Goal: Task Accomplishment & Management: Manage account settings

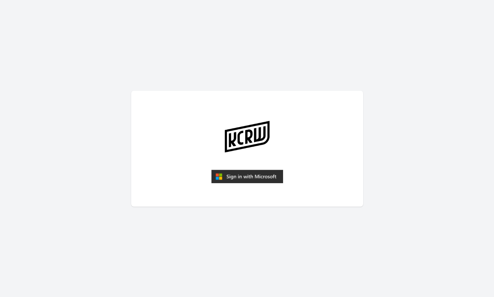
click at [234, 178] on img "submit" at bounding box center [247, 177] width 72 height 14
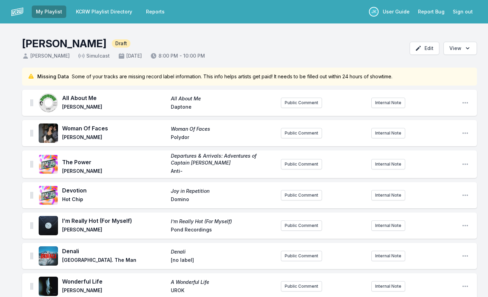
click at [182, 259] on span "[no label]" at bounding box center [223, 261] width 105 height 8
drag, startPoint x: 107, startPoint y: 260, endPoint x: 61, endPoint y: 260, distance: 45.6
click at [61, 260] on div "Denali Denali [GEOGRAPHIC_DATA]. The Man [no label]" at bounding box center [157, 256] width 237 height 22
copy span "[GEOGRAPHIC_DATA]. The Man"
click at [183, 259] on span "[no label]" at bounding box center [223, 261] width 105 height 8
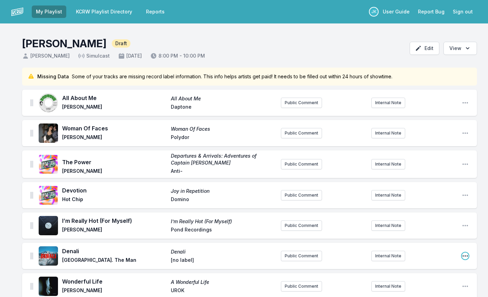
click at [465, 256] on icon "Open playlist item options" at bounding box center [465, 256] width 7 height 7
click at [418, 268] on button "Edit Track Details" at bounding box center [430, 270] width 77 height 12
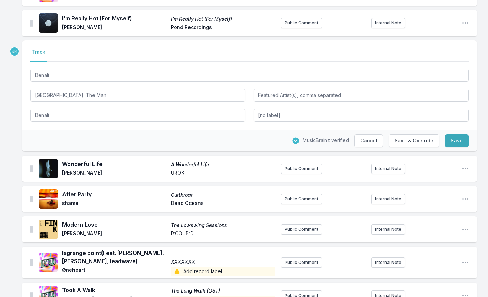
scroll to position [207, 0]
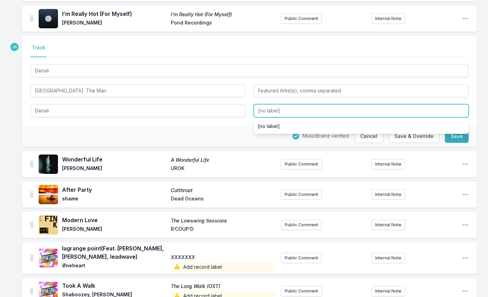
drag, startPoint x: 282, startPoint y: 110, endPoint x: 251, endPoint y: 110, distance: 31.4
click at [251, 110] on div "Denali [GEOGRAPHIC_DATA]. The Man Denali [no label] [no label]" at bounding box center [249, 90] width 439 height 55
paste input "[GEOGRAPHIC_DATA]. The Man"
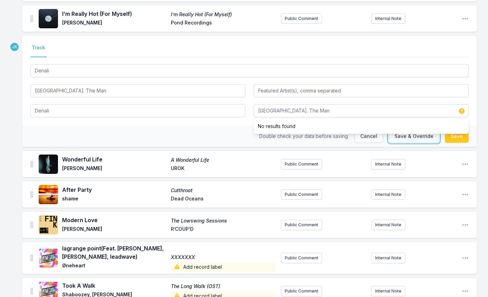
click at [426, 137] on button "Save & Override" at bounding box center [414, 136] width 51 height 13
type input "[no label]"
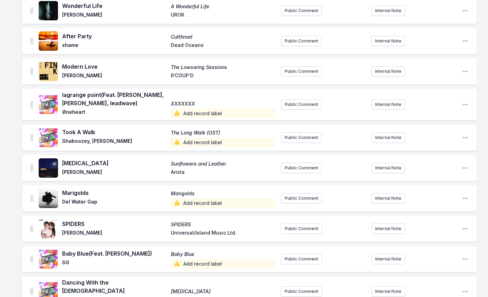
scroll to position [276, 0]
click at [188, 112] on span "Add record label" at bounding box center [223, 113] width 105 height 10
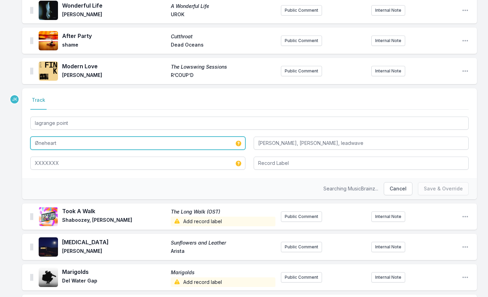
click at [60, 141] on input "Øneheart" at bounding box center [137, 143] width 215 height 13
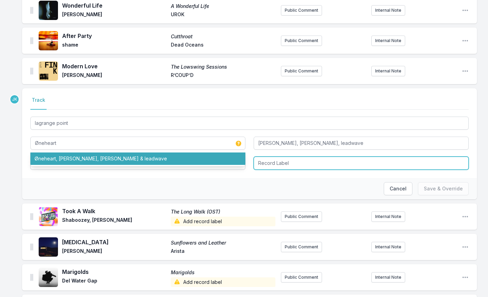
click at [285, 163] on input "Record Label" at bounding box center [361, 163] width 215 height 13
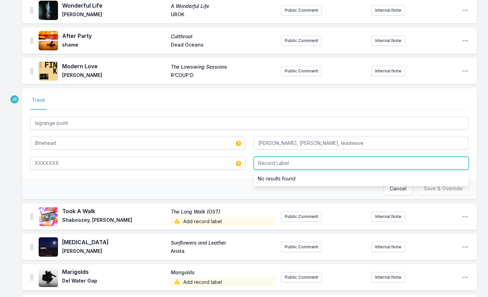
paste input "Kurate Music Ltd."
type input "Kurate Music Ltd."
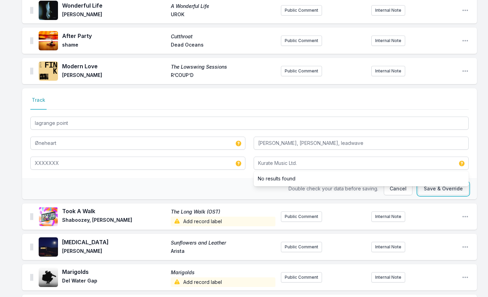
click at [449, 190] on button "Save & Override" at bounding box center [443, 188] width 51 height 13
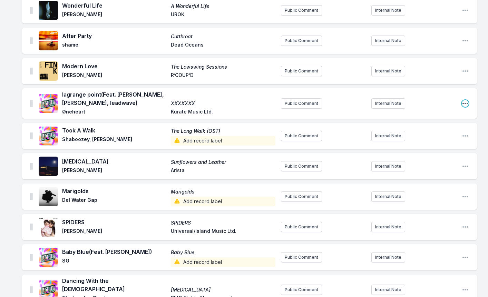
click at [464, 102] on icon "Open playlist item options" at bounding box center [465, 103] width 7 height 7
click at [408, 114] on button "Edit Track Details" at bounding box center [430, 117] width 77 height 12
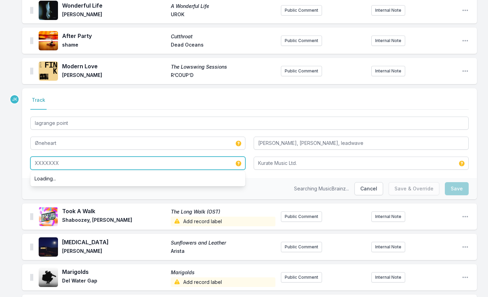
click at [54, 163] on input "XXXXXXX" at bounding box center [137, 163] width 215 height 13
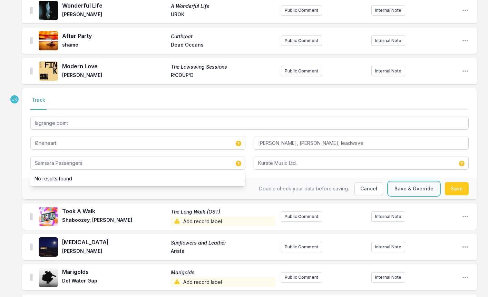
click at [409, 190] on button "Save & Override" at bounding box center [414, 188] width 51 height 13
type input "XXXXXXX"
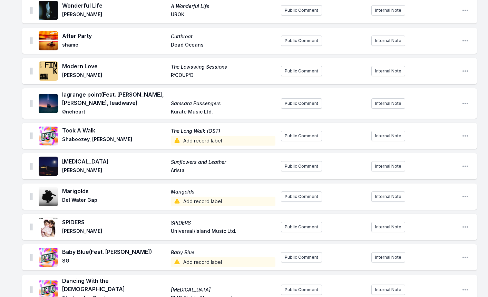
click at [195, 138] on span "Add record label" at bounding box center [223, 141] width 105 height 10
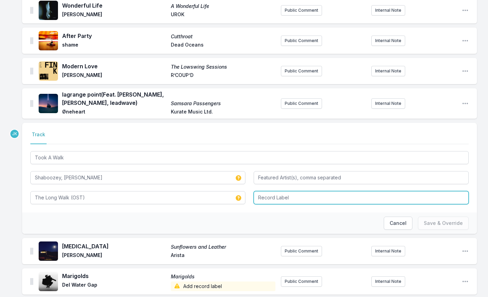
click at [272, 198] on input "Record Label" at bounding box center [361, 197] width 215 height 13
type input "Empire"
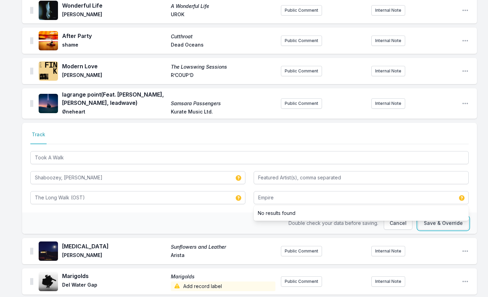
click at [439, 221] on button "Save & Override" at bounding box center [443, 223] width 51 height 13
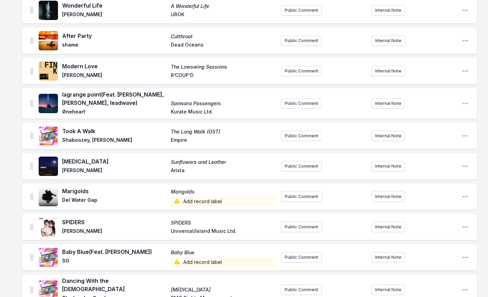
click at [183, 202] on span "Add record label" at bounding box center [223, 202] width 105 height 10
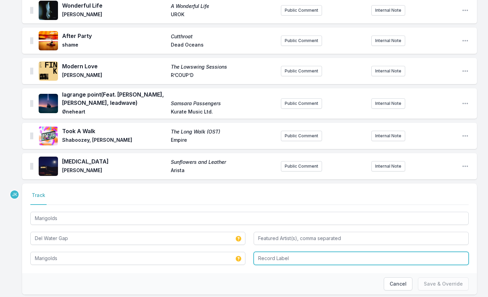
click at [272, 255] on input "Record Label" at bounding box center [361, 258] width 215 height 13
paste input "Mom+Pop"
type input "Mom+Pop"
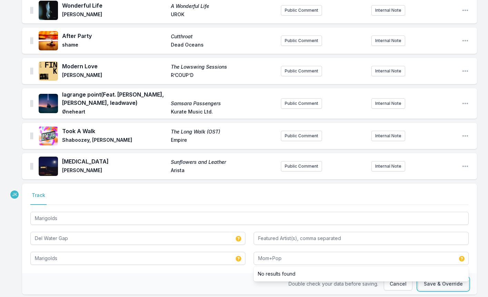
click at [434, 284] on button "Save & Override" at bounding box center [443, 284] width 51 height 13
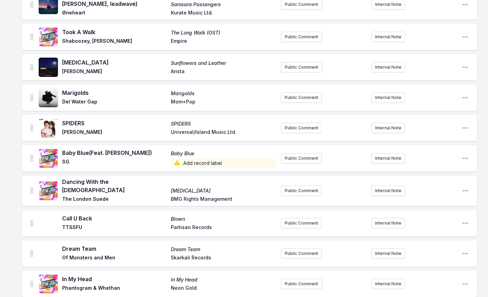
scroll to position [380, 0]
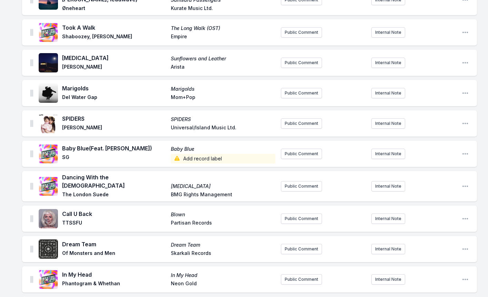
click at [186, 158] on span "Add record label" at bounding box center [223, 159] width 105 height 10
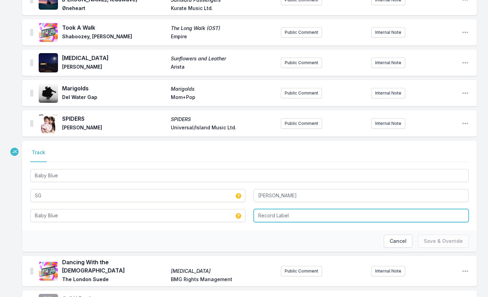
click at [276, 216] on input "Record Label" at bounding box center [361, 215] width 215 height 13
paste input "Universal Music"
type input "Universal Music"
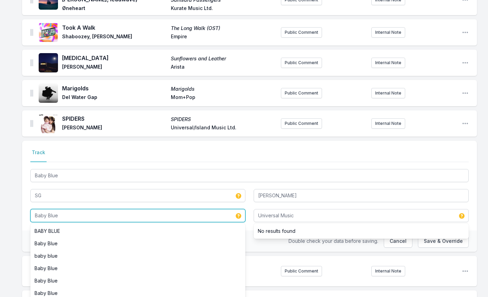
click at [58, 215] on input "Baby Blue" at bounding box center [137, 215] width 215 height 13
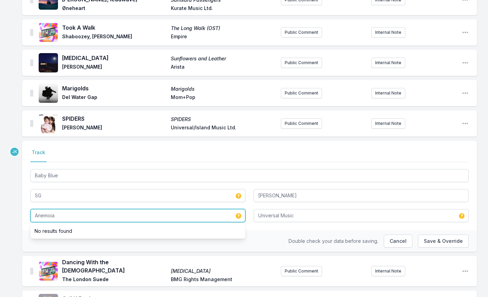
type input "Anemoia"
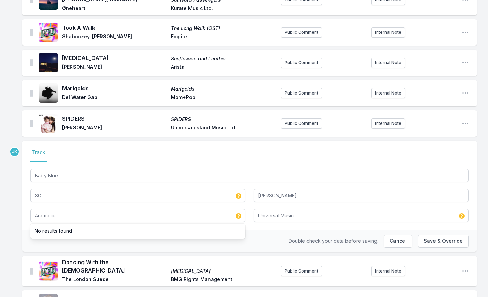
click at [16, 224] on div "Missing Data Some of your tracks are missing record label information. This inf…" at bounding box center [244, 244] width 488 height 1113
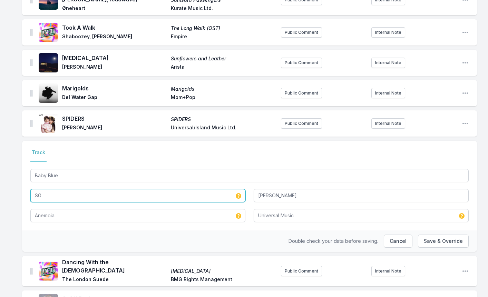
click at [57, 191] on input "SG" at bounding box center [137, 195] width 215 height 13
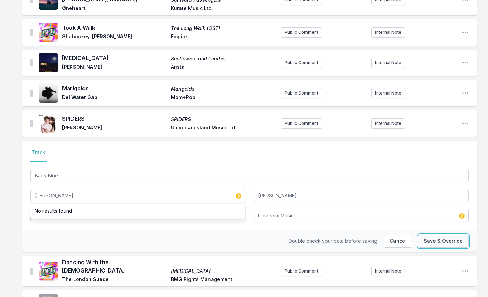
click at [440, 246] on button "Save & Override" at bounding box center [443, 241] width 51 height 13
type input "SG"
type input "Baby Blue"
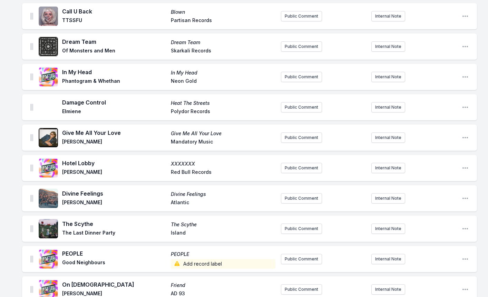
scroll to position [587, 0]
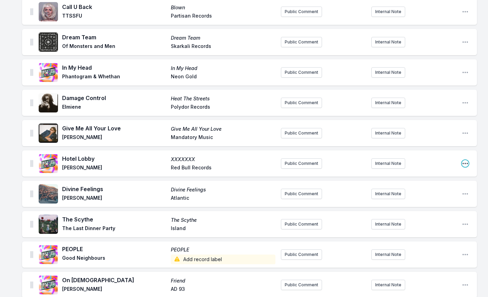
click at [463, 160] on icon "Open playlist item options" at bounding box center [465, 163] width 7 height 7
click at [417, 172] on button "Edit Track Details" at bounding box center [430, 177] width 77 height 12
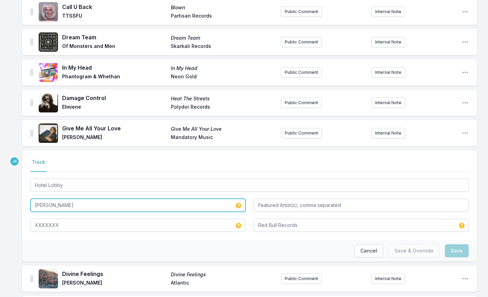
click at [58, 200] on input "[PERSON_NAME]" at bounding box center [137, 205] width 215 height 13
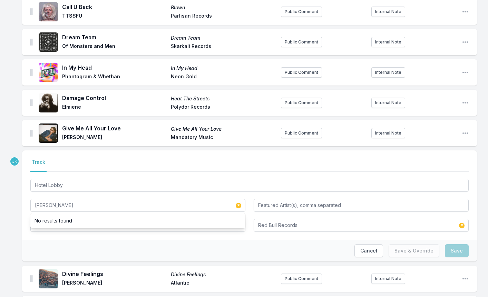
click at [1, 220] on div "Missing Data Some of your tracks are missing record label information. This inf…" at bounding box center [244, 37] width 488 height 1113
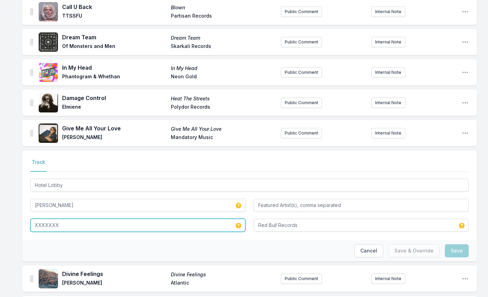
click at [57, 220] on input "XXXXXXX" at bounding box center [137, 225] width 215 height 13
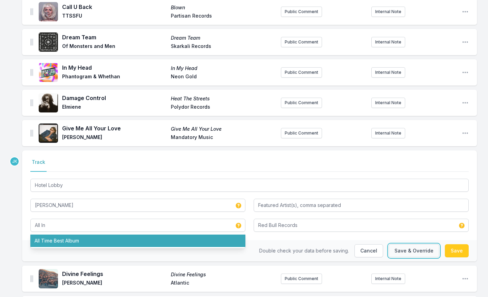
click at [414, 247] on button "Save & Override" at bounding box center [414, 250] width 51 height 13
type input "XXXXXXX"
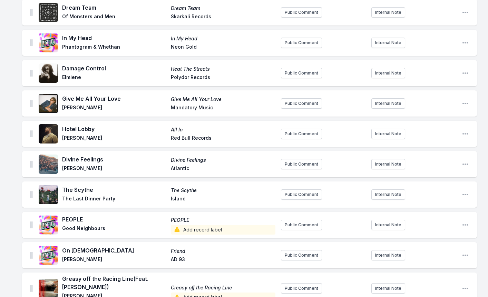
scroll to position [691, 0]
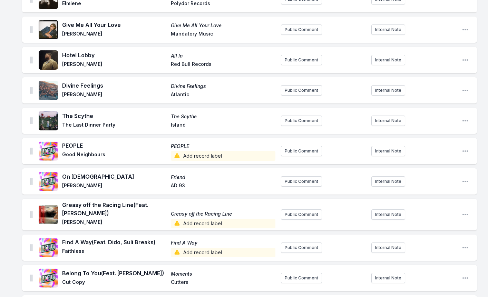
click at [205, 151] on span "Add record label" at bounding box center [223, 156] width 105 height 10
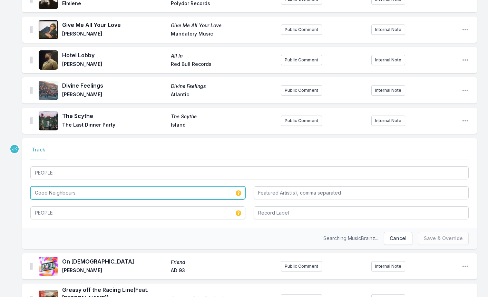
click at [84, 192] on input "Good Neighbours" at bounding box center [137, 192] width 215 height 13
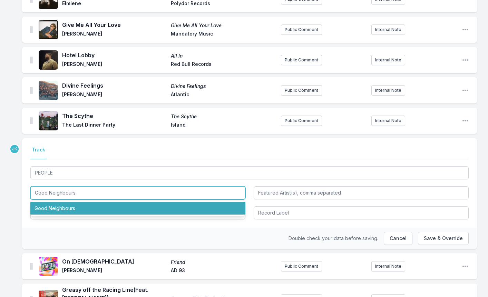
drag, startPoint x: 63, startPoint y: 188, endPoint x: 48, endPoint y: 204, distance: 22.3
click at [48, 204] on li "Good Neighbours" at bounding box center [137, 208] width 215 height 12
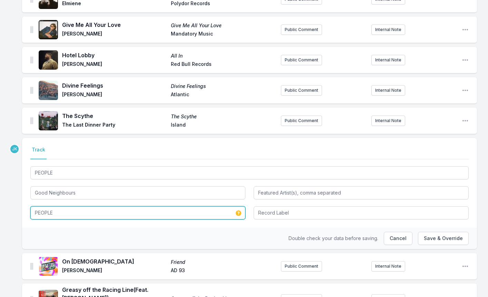
click at [60, 209] on input "PEOPLE" at bounding box center [137, 212] width 215 height 13
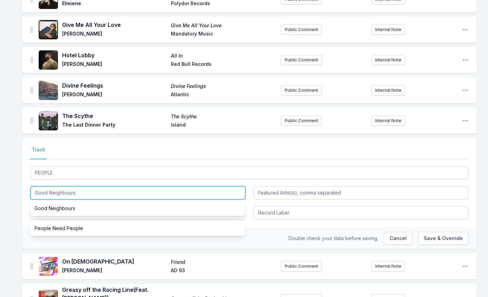
click at [78, 191] on input "Good Neighbours" at bounding box center [137, 192] width 215 height 13
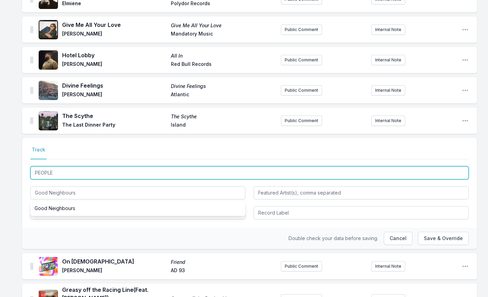
click at [61, 166] on input "PEOPLE" at bounding box center [249, 172] width 439 height 13
drag, startPoint x: 61, startPoint y: 169, endPoint x: 12, endPoint y: 166, distance: 49.8
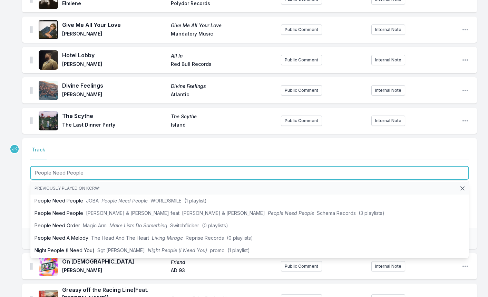
type input "People Need People"
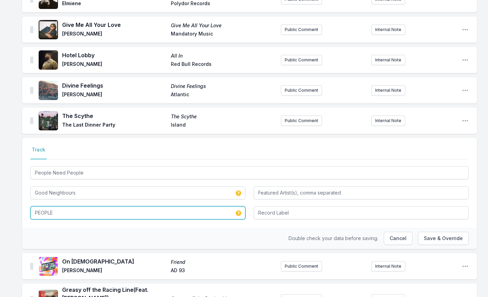
click at [61, 210] on input "PEOPLE" at bounding box center [137, 212] width 215 height 13
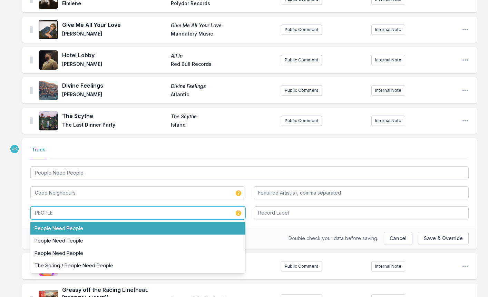
click at [74, 225] on li "People Need People" at bounding box center [137, 228] width 215 height 12
type input "People Need People"
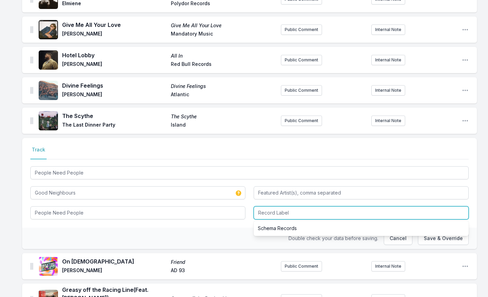
click at [266, 210] on input "Record Label" at bounding box center [361, 212] width 215 height 13
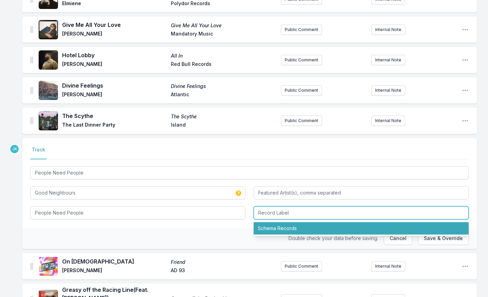
click at [270, 224] on li "Schema Records" at bounding box center [361, 228] width 215 height 12
drag, startPoint x: 306, startPoint y: 204, endPoint x: 302, endPoint y: 206, distance: 4.0
click at [304, 206] on input "Schema Records" at bounding box center [361, 212] width 215 height 13
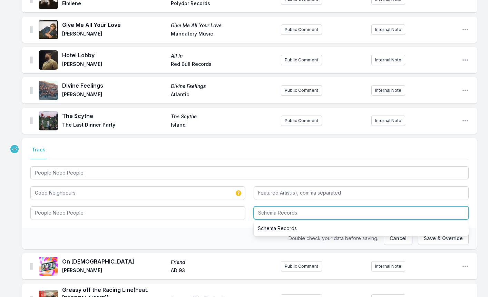
drag, startPoint x: 303, startPoint y: 208, endPoint x: 238, endPoint y: 208, distance: 64.6
click at [238, 208] on div "People Need People Good Neighbours People Need People Schema Records Schema Rec…" at bounding box center [249, 192] width 439 height 55
paste input "Friendly Faces Records Limited"
type input "Friendly Faces Records Limited"
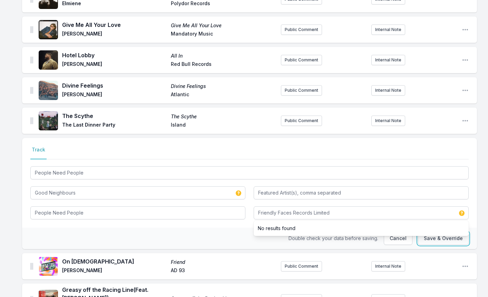
click at [433, 233] on button "Save & Override" at bounding box center [443, 238] width 51 height 13
type input "PEOPLE"
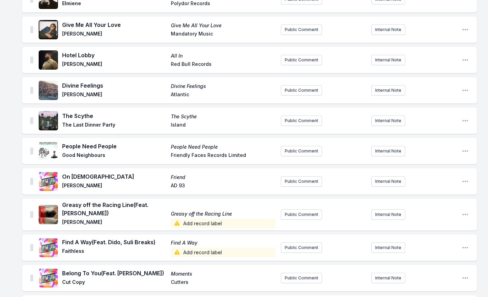
click at [202, 219] on span "Add record label" at bounding box center [223, 224] width 105 height 10
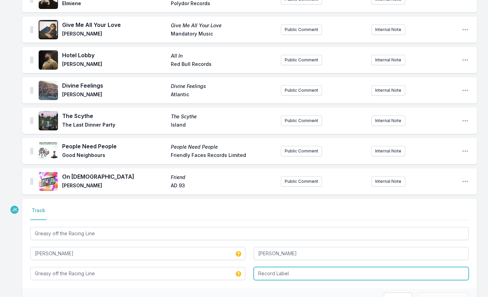
click at [286, 269] on input "Record Label" at bounding box center [361, 273] width 215 height 13
paste input "Domino Recording Co Ltd"
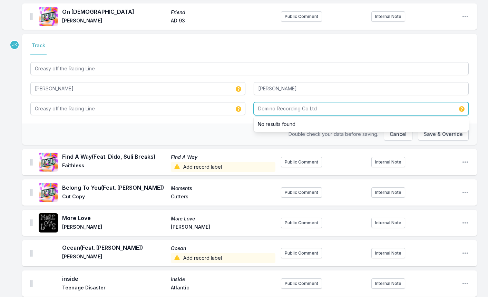
scroll to position [863, 0]
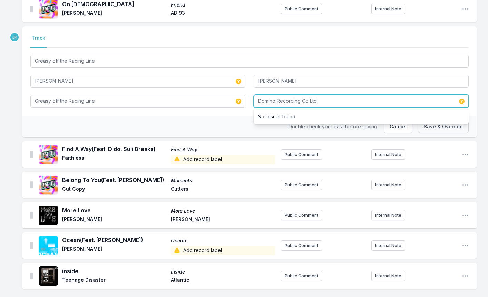
type input "Domino Recording Co Ltd"
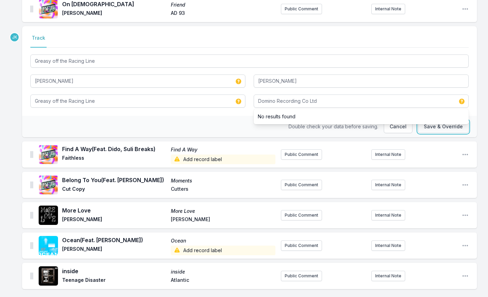
click at [433, 125] on button "Save & Override" at bounding box center [443, 126] width 51 height 13
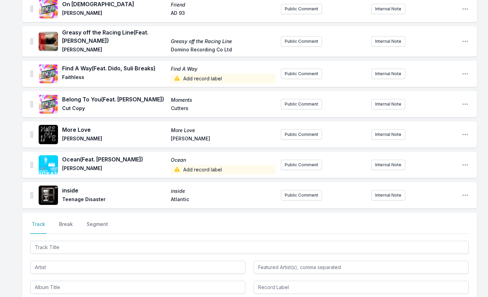
click at [195, 74] on span "Add record label" at bounding box center [223, 79] width 105 height 10
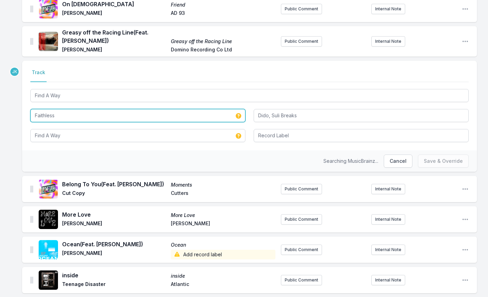
click at [53, 110] on input "Faithless" at bounding box center [137, 115] width 215 height 13
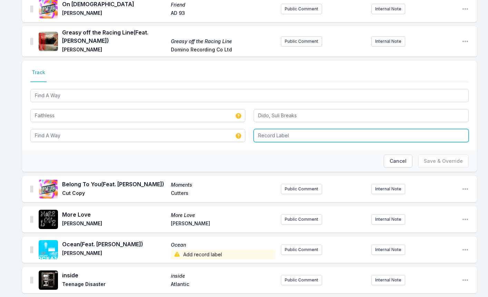
click at [271, 131] on input "Record Label" at bounding box center [361, 135] width 215 height 13
type input "Faithless"
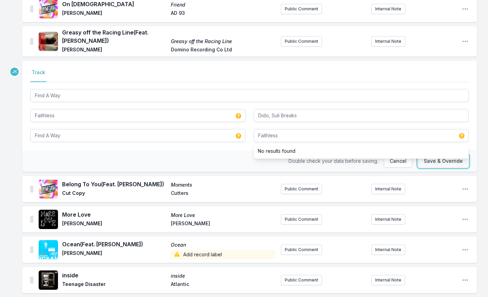
click at [432, 155] on button "Save & Override" at bounding box center [443, 161] width 51 height 13
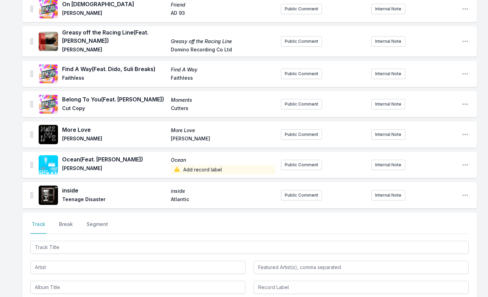
click at [177, 166] on icon at bounding box center [177, 169] width 7 height 7
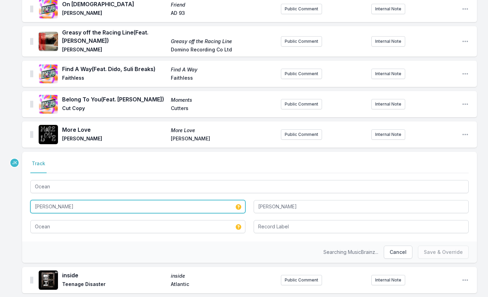
click at [74, 203] on input "[PERSON_NAME]" at bounding box center [137, 206] width 215 height 13
click at [73, 203] on input "[PERSON_NAME]" at bounding box center [137, 206] width 215 height 13
click at [49, 201] on input "[PERSON_NAME]" at bounding box center [137, 206] width 215 height 13
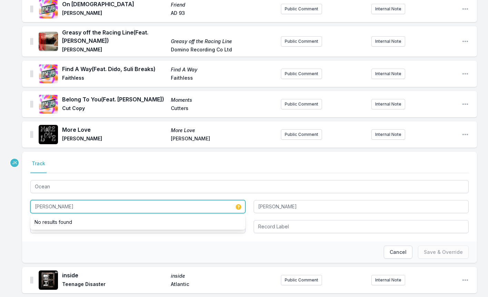
click at [49, 201] on input "[PERSON_NAME]" at bounding box center [137, 206] width 215 height 13
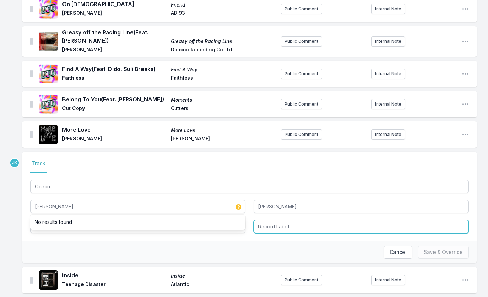
click at [274, 222] on input "Record Label" at bounding box center [361, 226] width 215 height 13
paste input "Sony Music Entertainment UK Limited"
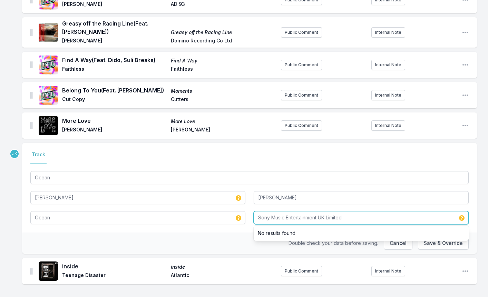
scroll to position [877, 0]
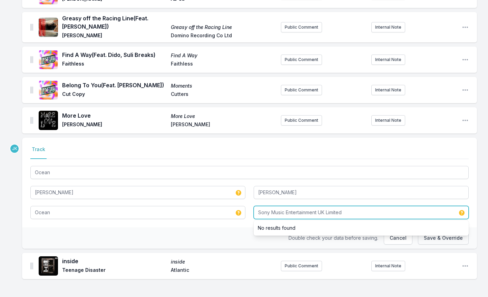
type input "Sony Music Entertainment UK Limited"
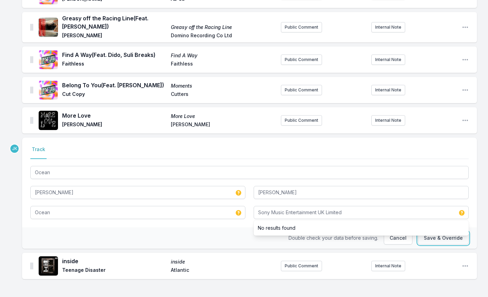
click at [431, 234] on button "Save & Override" at bounding box center [443, 238] width 51 height 13
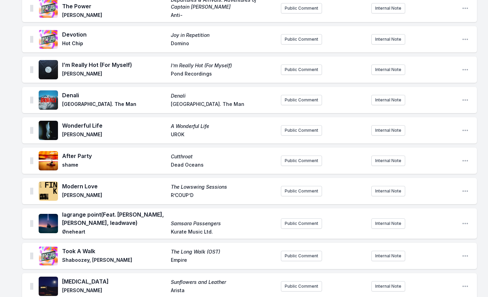
scroll to position [0, 0]
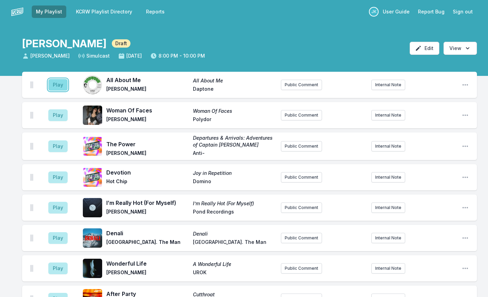
click at [56, 86] on button "Play" at bounding box center [57, 85] width 19 height 12
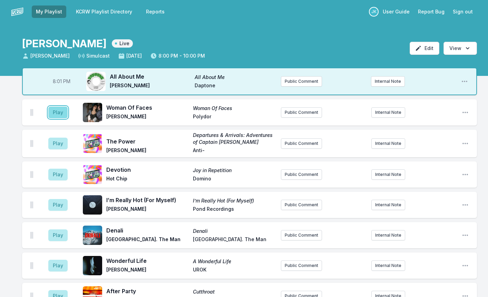
click at [53, 109] on button "Play" at bounding box center [57, 113] width 19 height 12
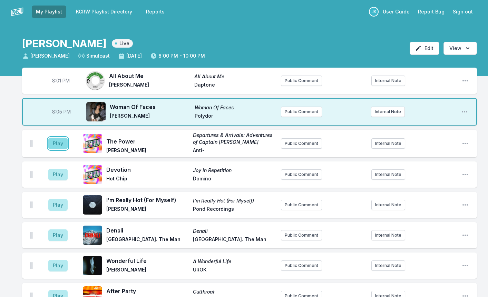
click at [57, 139] on button "Play" at bounding box center [57, 144] width 19 height 12
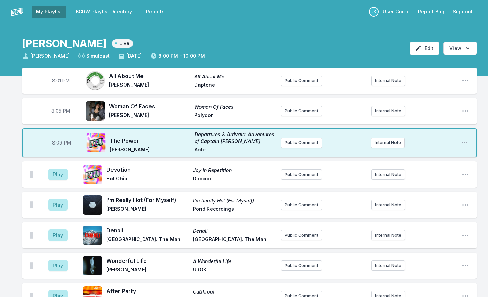
drag, startPoint x: 150, startPoint y: 150, endPoint x: 109, endPoint y: 150, distance: 41.1
click at [109, 150] on div "The Power Departures & Arrivals: Adventures of Captain [PERSON_NAME] Anti‐" at bounding box center [180, 142] width 189 height 23
copy span "[PERSON_NAME]"
drag, startPoint x: 136, startPoint y: 171, endPoint x: 105, endPoint y: 171, distance: 31.1
click at [105, 171] on div "Devotion Joy in Repetition Hot Chip Domino" at bounding box center [179, 175] width 193 height 22
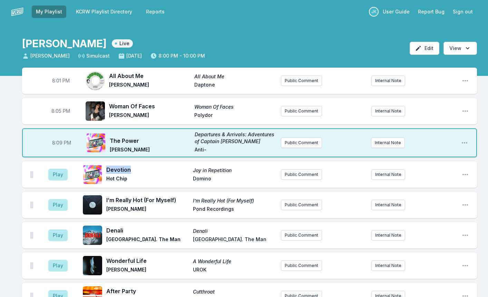
copy span "Devotion"
click at [56, 174] on button "Play" at bounding box center [57, 175] width 19 height 12
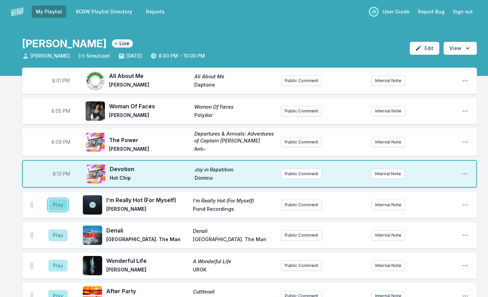
click at [54, 205] on button "Play" at bounding box center [57, 205] width 19 height 12
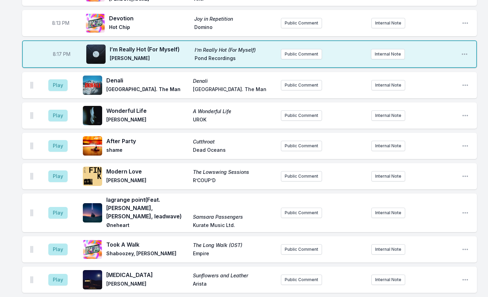
scroll to position [138, 0]
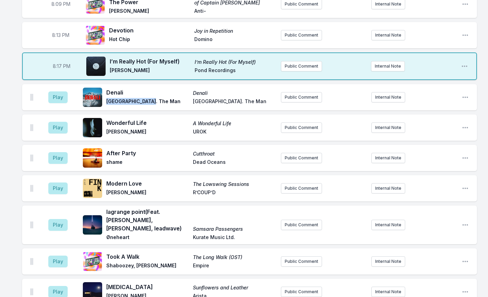
drag, startPoint x: 153, startPoint y: 100, endPoint x: 107, endPoint y: 102, distance: 46.0
click at [107, 102] on span "[GEOGRAPHIC_DATA]. The Man" at bounding box center [147, 102] width 83 height 8
drag, startPoint x: 107, startPoint y: 102, endPoint x: 126, endPoint y: 102, distance: 19.3
click at [126, 102] on span "[GEOGRAPHIC_DATA]. The Man" at bounding box center [147, 102] width 83 height 8
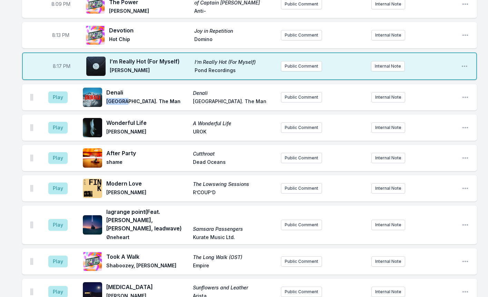
copy span "Portuga"
click at [55, 99] on button "Play" at bounding box center [57, 98] width 19 height 12
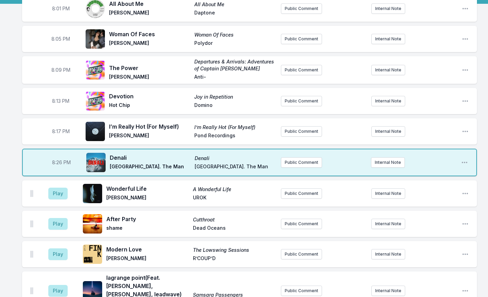
scroll to position [69, 0]
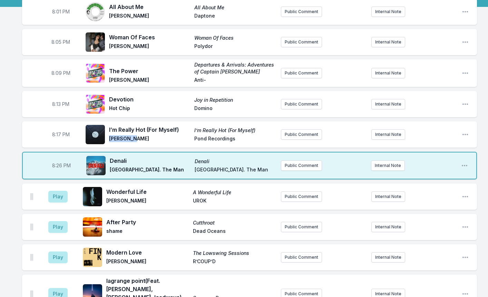
drag, startPoint x: 142, startPoint y: 137, endPoint x: 109, endPoint y: 140, distance: 32.9
click at [109, 140] on span "[PERSON_NAME]" at bounding box center [149, 139] width 81 height 8
copy span "[PERSON_NAME]"
click at [56, 198] on button "Play" at bounding box center [57, 197] width 19 height 12
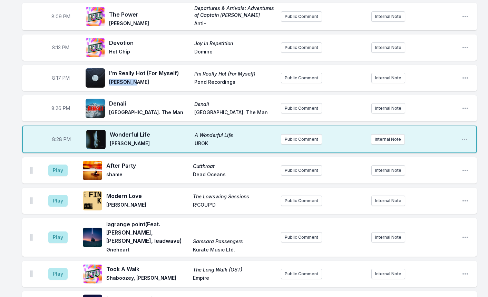
scroll to position [138, 0]
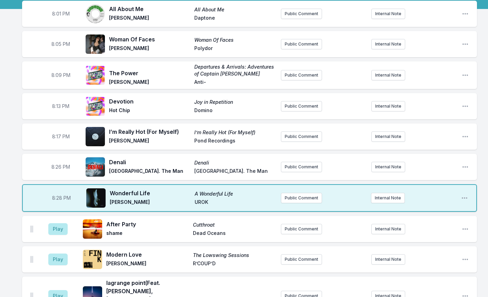
scroll to position [69, 0]
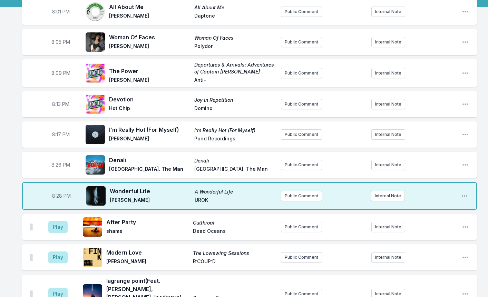
click at [63, 227] on button "Play" at bounding box center [57, 227] width 19 height 12
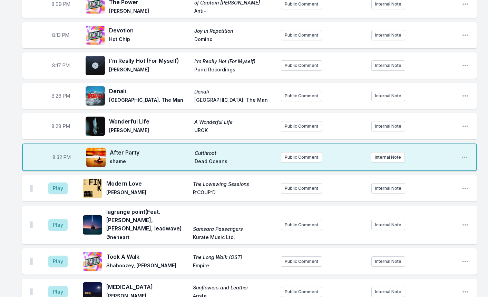
scroll to position [173, 0]
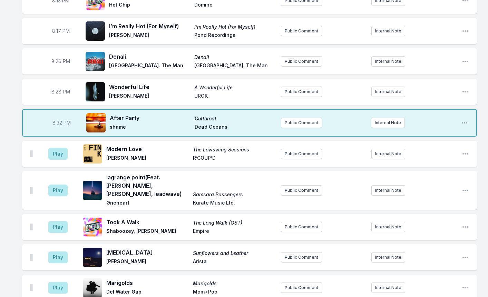
click at [45, 155] on aside "Play" at bounding box center [58, 154] width 39 height 22
click at [51, 155] on button "Play" at bounding box center [57, 154] width 19 height 12
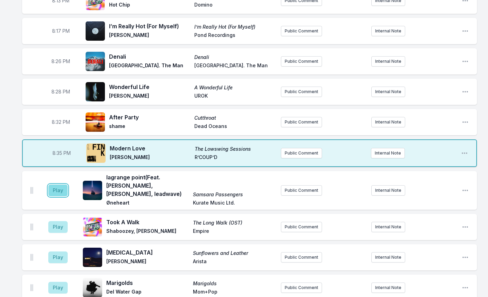
click at [55, 185] on button "Play" at bounding box center [57, 191] width 19 height 12
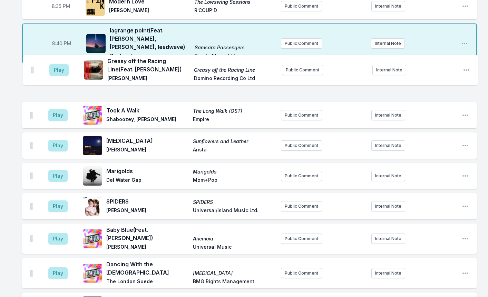
scroll to position [317, 0]
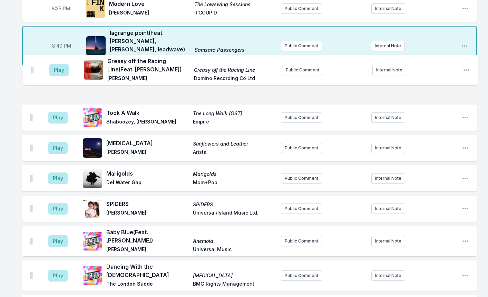
drag, startPoint x: 31, startPoint y: 120, endPoint x: 32, endPoint y: 68, distance: 52.2
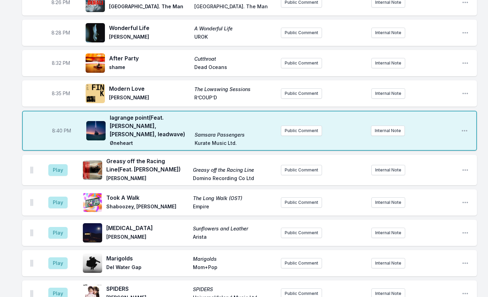
scroll to position [179, 0]
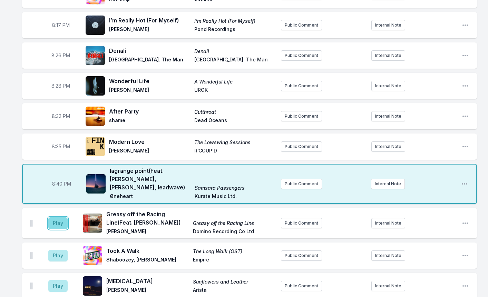
click at [63, 218] on button "Play" at bounding box center [57, 224] width 19 height 12
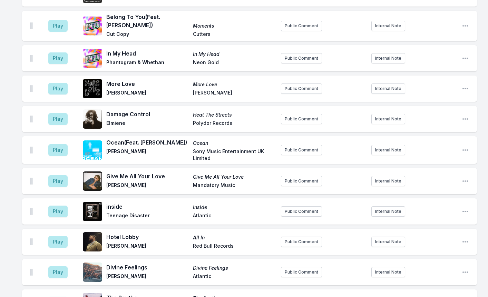
scroll to position [835, 0]
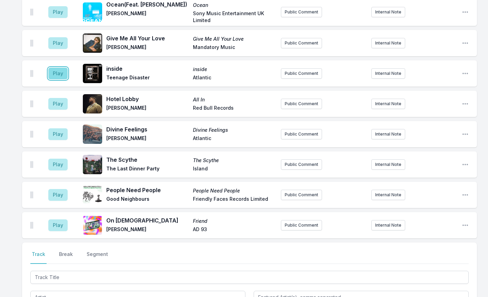
click at [60, 68] on button "Play" at bounding box center [57, 74] width 19 height 12
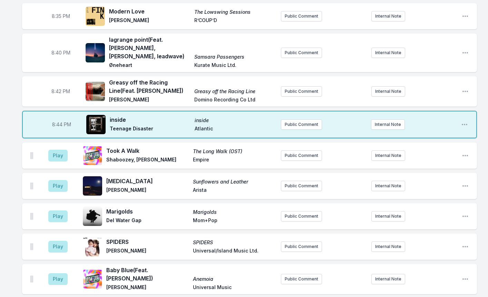
scroll to position [351, 0]
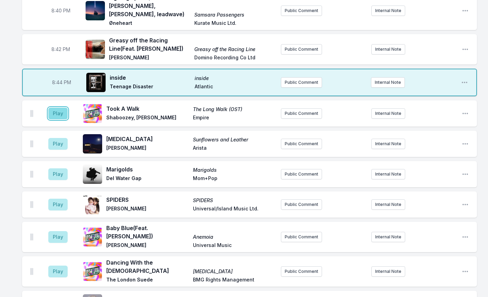
click at [61, 109] on button "Play" at bounding box center [57, 114] width 19 height 12
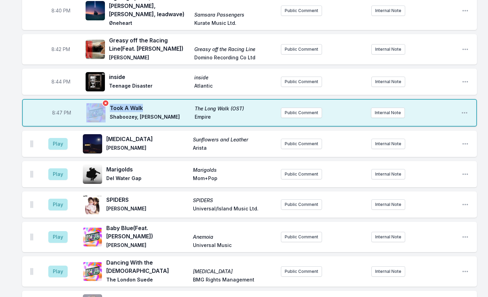
drag, startPoint x: 130, startPoint y: 99, endPoint x: 107, endPoint y: 97, distance: 23.2
click at [107, 102] on div "Took A Walk The Long Walk (OST) Shaboozey, [PERSON_NAME] Empire" at bounding box center [180, 113] width 189 height 22
click at [152, 104] on span "Took A Walk" at bounding box center [150, 108] width 81 height 8
drag, startPoint x: 133, startPoint y: 99, endPoint x: 111, endPoint y: 95, distance: 22.1
click at [111, 102] on div "Took A Walk The Long Walk (OST) Shaboozey, [PERSON_NAME] Empire" at bounding box center [180, 113] width 189 height 22
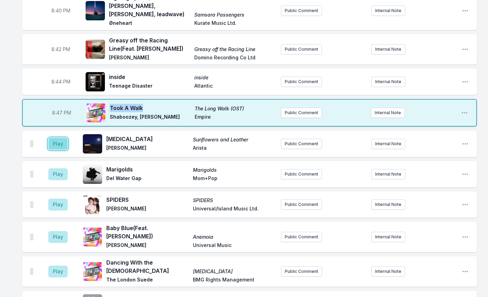
click at [60, 138] on button "Play" at bounding box center [57, 144] width 19 height 12
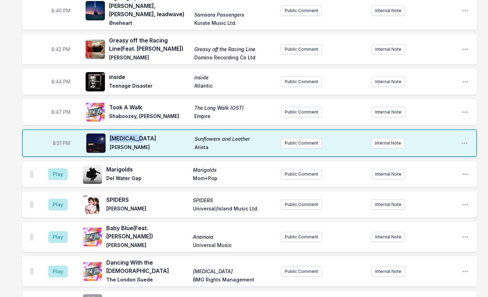
drag, startPoint x: 143, startPoint y: 129, endPoint x: 110, endPoint y: 132, distance: 32.9
click at [110, 134] on span "[MEDICAL_DATA]" at bounding box center [150, 138] width 81 height 8
copy span "[MEDICAL_DATA]"
click at [61, 170] on button "Play" at bounding box center [57, 175] width 19 height 12
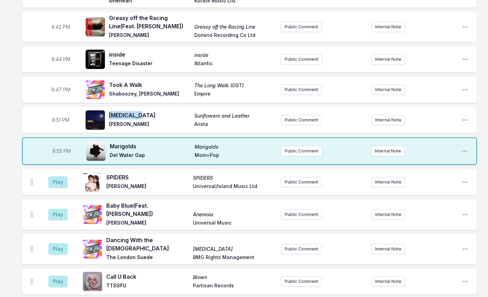
scroll to position [386, 0]
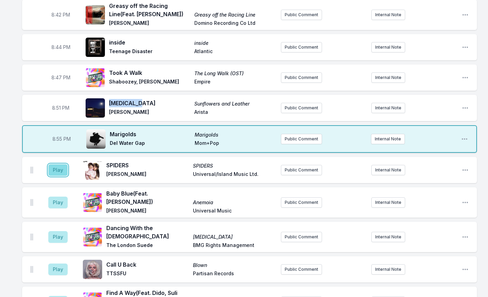
click at [53, 164] on button "Play" at bounding box center [57, 170] width 19 height 12
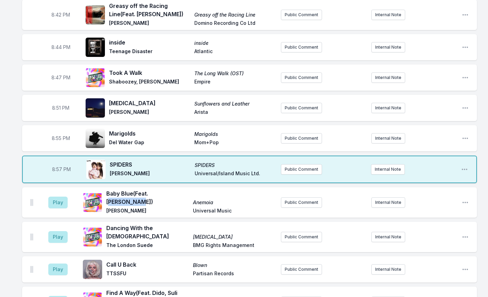
click at [177, 190] on span "Baby Blue (Feat. [PERSON_NAME])" at bounding box center [147, 198] width 83 height 17
copy span "[PERSON_NAME]"
click at [55, 197] on button "Play" at bounding box center [57, 203] width 19 height 12
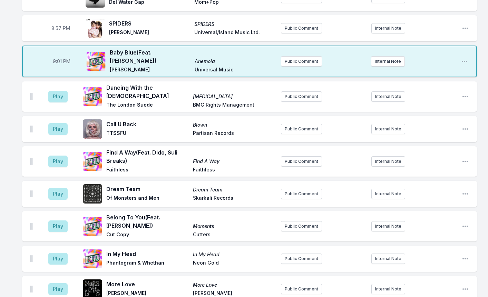
scroll to position [489, 0]
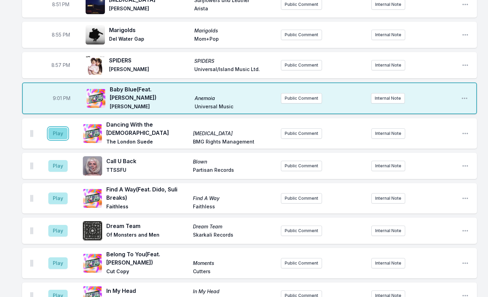
click at [58, 128] on button "Play" at bounding box center [57, 134] width 19 height 12
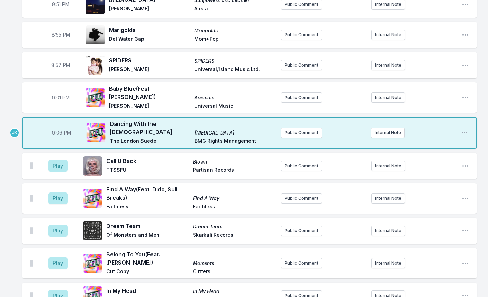
scroll to position [524, 0]
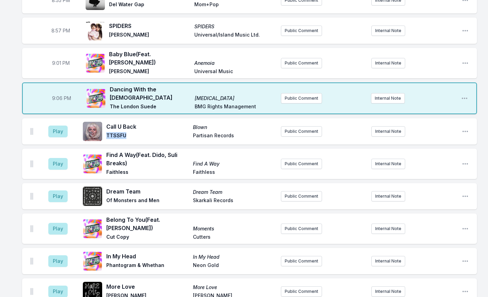
drag, startPoint x: 123, startPoint y: 118, endPoint x: 107, endPoint y: 117, distance: 15.6
click at [107, 132] on span "TTSSFU" at bounding box center [147, 136] width 83 height 8
copy span "TTSSFU"
drag, startPoint x: 137, startPoint y: 110, endPoint x: 111, endPoint y: 108, distance: 26.7
click at [108, 123] on span "Call U Back" at bounding box center [147, 127] width 83 height 8
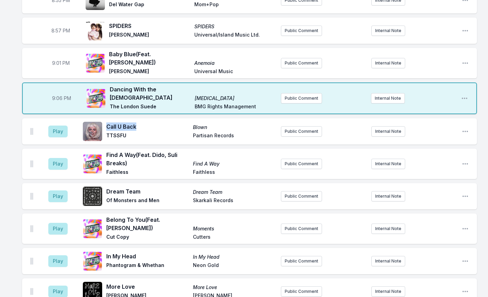
copy span "Call U Back"
click at [52, 126] on button "Play" at bounding box center [57, 132] width 19 height 12
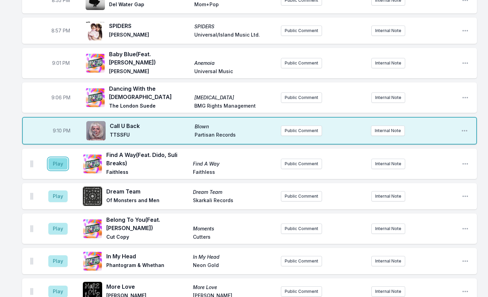
click at [63, 158] on button "Play" at bounding box center [57, 164] width 19 height 12
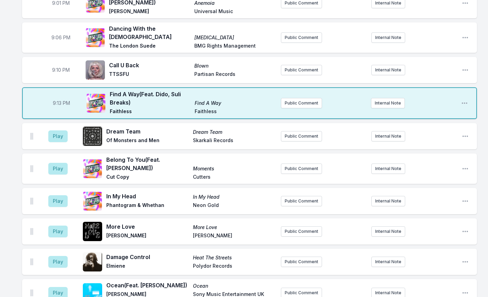
scroll to position [593, 0]
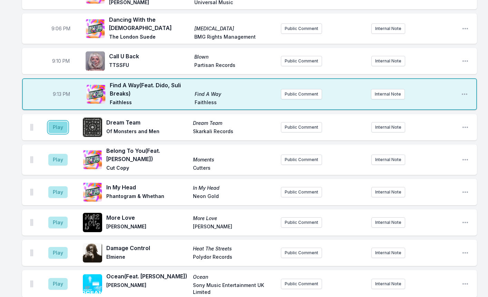
click at [57, 122] on button "Play" at bounding box center [57, 128] width 19 height 12
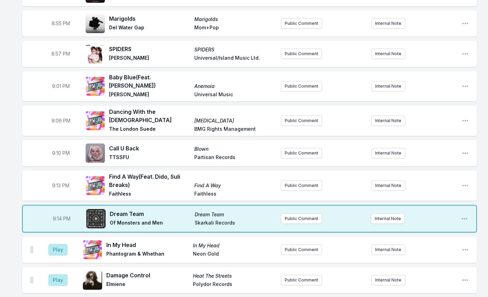
scroll to position [518, 0]
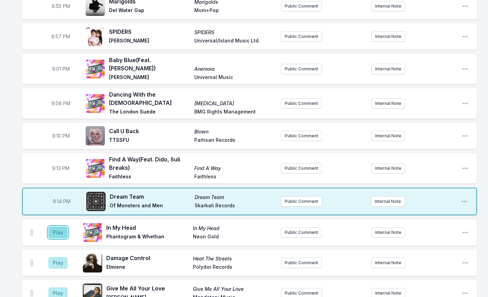
click at [64, 227] on button "Play" at bounding box center [57, 233] width 19 height 12
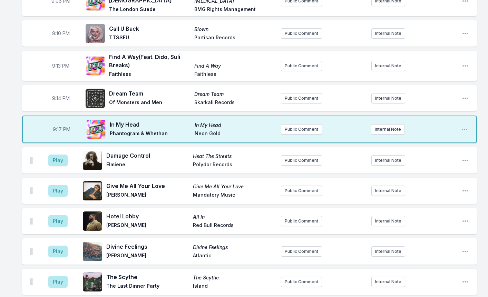
scroll to position [656, 0]
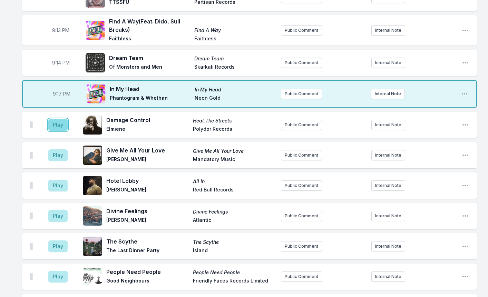
click at [54, 119] on button "Play" at bounding box center [57, 125] width 19 height 12
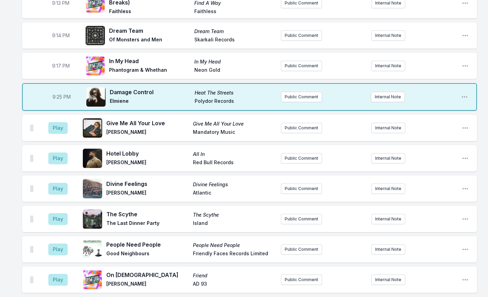
scroll to position [725, 0]
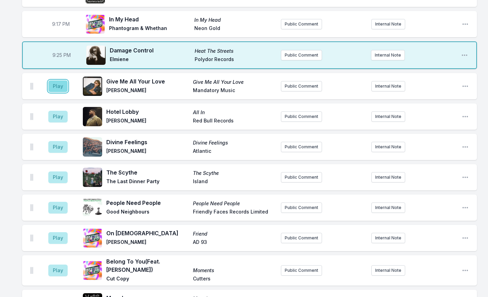
click at [57, 80] on button "Play" at bounding box center [57, 86] width 19 height 12
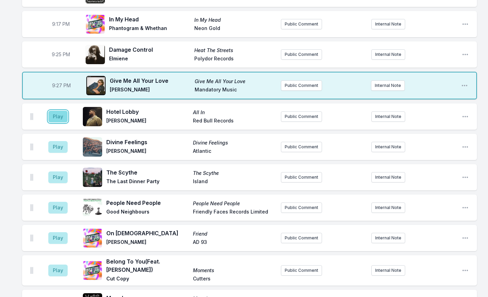
click at [54, 111] on button "Play" at bounding box center [57, 117] width 19 height 12
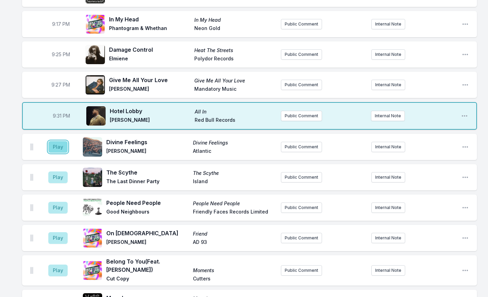
click at [56, 141] on button "Play" at bounding box center [57, 147] width 19 height 12
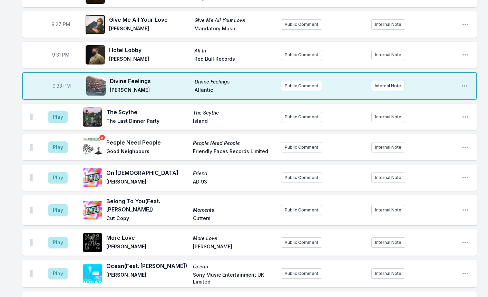
scroll to position [794, 0]
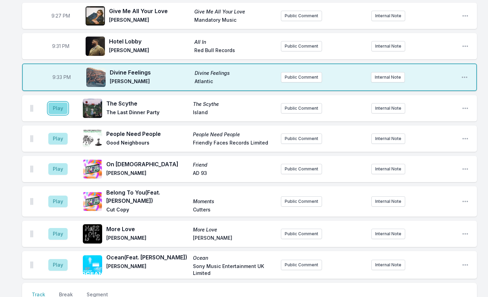
click at [53, 103] on button "Play" at bounding box center [57, 109] width 19 height 12
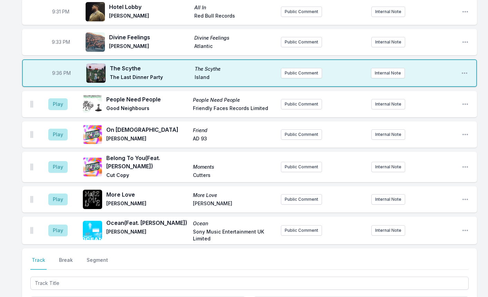
scroll to position [863, 0]
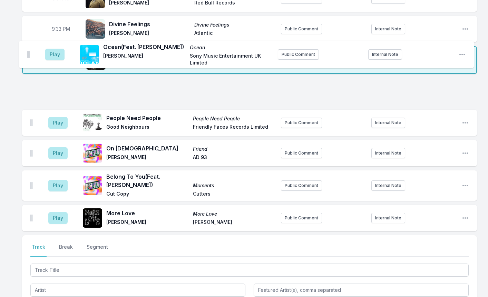
drag, startPoint x: 32, startPoint y: 179, endPoint x: 29, endPoint y: 50, distance: 128.8
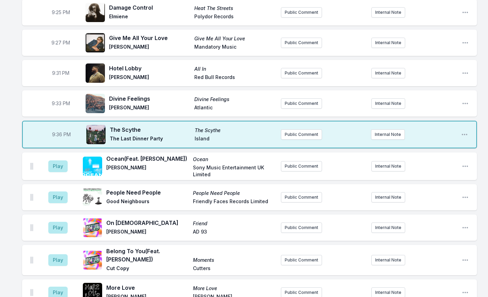
scroll to position [766, 0]
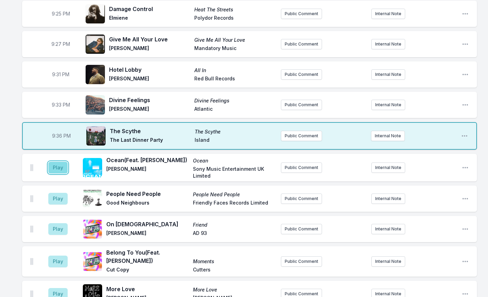
click at [58, 162] on button "Play" at bounding box center [57, 168] width 19 height 12
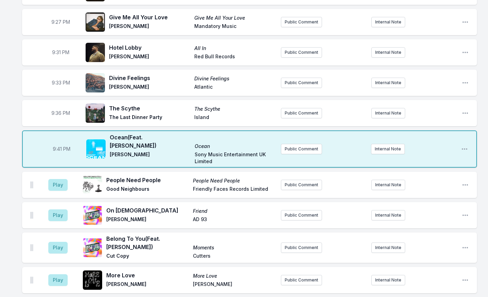
scroll to position [800, 0]
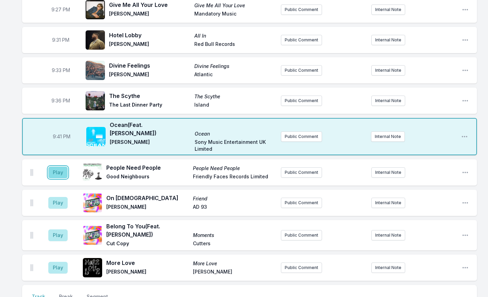
click at [60, 167] on button "Play" at bounding box center [57, 173] width 19 height 12
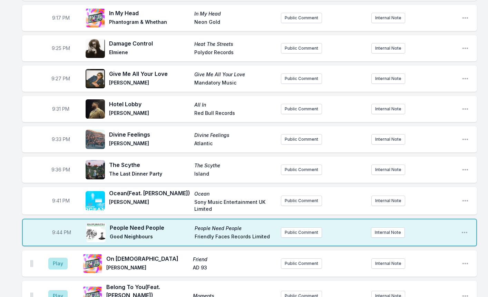
scroll to position [835, 0]
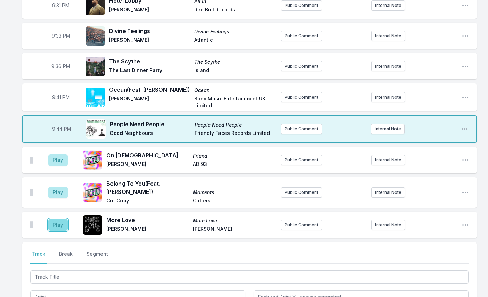
click at [58, 219] on button "Play" at bounding box center [57, 225] width 19 height 12
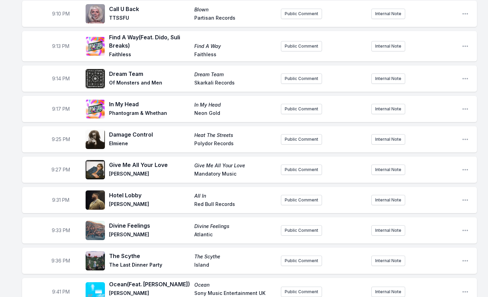
scroll to position [628, 0]
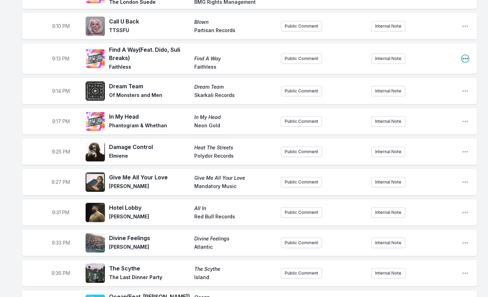
click at [466, 55] on icon "Open playlist item options" at bounding box center [465, 58] width 7 height 7
click at [422, 66] on button "Edit Timestamp" at bounding box center [430, 72] width 77 height 12
click at [56, 52] on input "21:13" at bounding box center [60, 58] width 39 height 13
type input "21:51"
click at [7, 65] on div "8:01 PM All About Me All About Me Jalen Ngonda Daptone Public Comment Internal …" at bounding box center [244, 33] width 488 height 1187
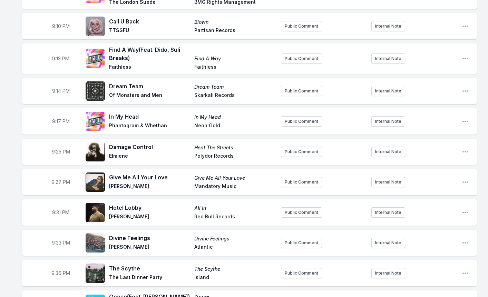
click at [2, 51] on div "8:01 PM All About Me All About Me Jalen Ngonda Daptone Public Comment Internal …" at bounding box center [244, 33] width 488 height 1187
click at [467, 55] on icon "Open playlist item options" at bounding box center [465, 58] width 7 height 7
click at [407, 79] on button "Edit Track Details" at bounding box center [430, 85] width 77 height 12
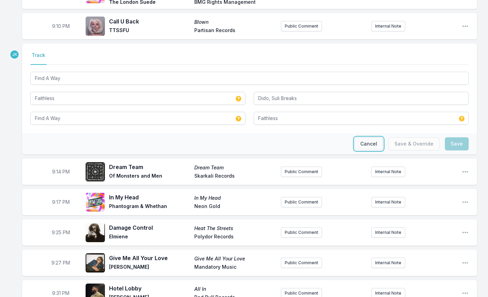
click at [365, 137] on button "Cancel" at bounding box center [369, 143] width 29 height 13
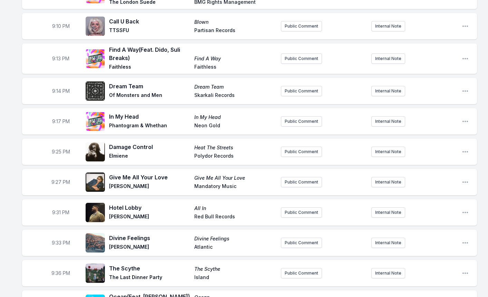
click at [16, 56] on div "8:01 PM All About Me All About Me Jalen Ngonda Daptone Public Comment Internal …" at bounding box center [244, 33] width 488 height 1187
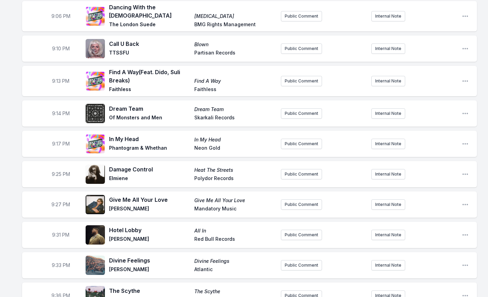
scroll to position [593, 0]
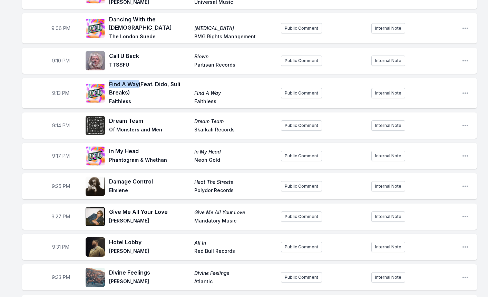
drag, startPoint x: 109, startPoint y: 65, endPoint x: 138, endPoint y: 68, distance: 29.1
click at [138, 80] on div "Find A Way (Feat. Dido, Suli Breaks) Find A Way Faithless Faithless" at bounding box center [181, 93] width 190 height 26
copy span "Find A Way"
click at [463, 90] on icon "Open playlist item options" at bounding box center [465, 93] width 7 height 7
click at [415, 101] on button "Edit Timestamp" at bounding box center [430, 107] width 77 height 12
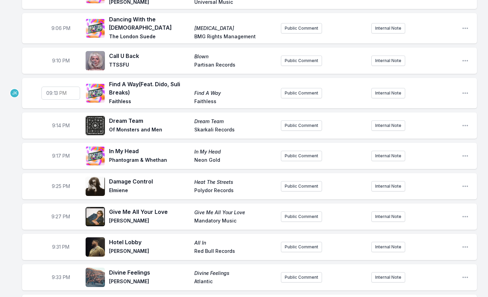
click at [52, 87] on input "21:13" at bounding box center [60, 93] width 39 height 13
click at [55, 87] on input "21:13" at bounding box center [60, 93] width 39 height 13
type input "21:51"
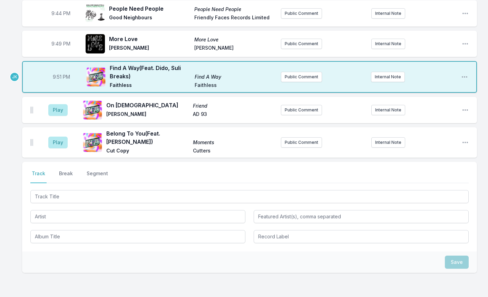
scroll to position [939, 0]
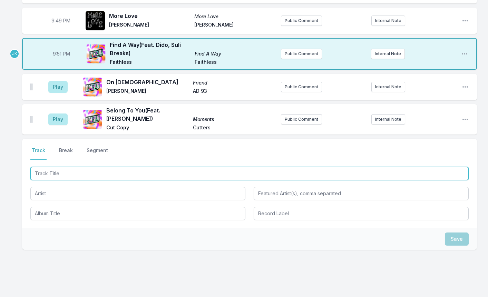
click at [44, 167] on input "Track Title" at bounding box center [249, 173] width 439 height 13
type input "sEXY bOY"
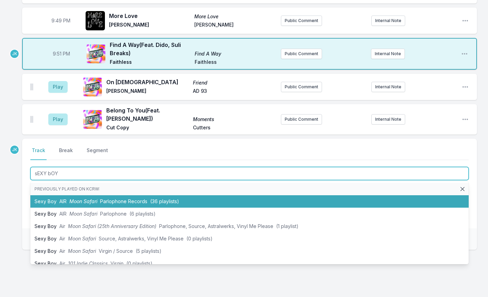
click at [65, 199] on span "AIR" at bounding box center [62, 202] width 7 height 6
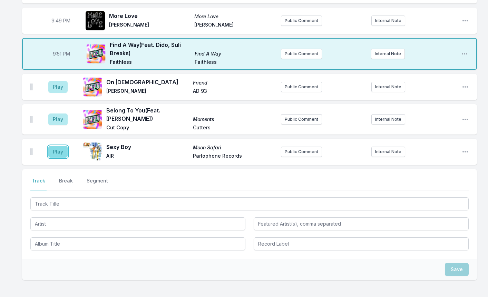
click at [53, 146] on button "Play" at bounding box center [57, 152] width 19 height 12
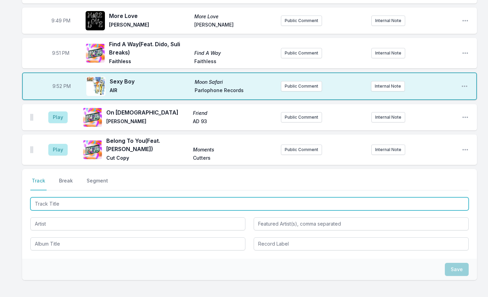
click at [54, 198] on input "Track Title" at bounding box center [249, 204] width 439 height 13
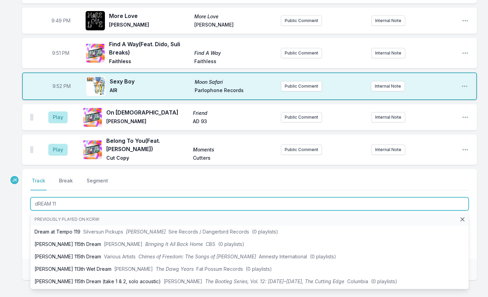
drag, startPoint x: 61, startPoint y: 185, endPoint x: 20, endPoint y: 183, distance: 41.5
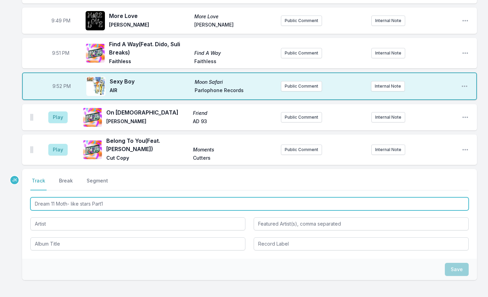
drag, startPoint x: 98, startPoint y: 187, endPoint x: 185, endPoint y: 185, distance: 86.4
click at [184, 198] on input "Dream 11 Moth- like stars Part1" at bounding box center [249, 204] width 439 height 13
click at [100, 198] on input "Dream 11 Moth- like stars Part1" at bounding box center [249, 204] width 439 height 13
type input "Dream 11 Moth- like stars Part 1"
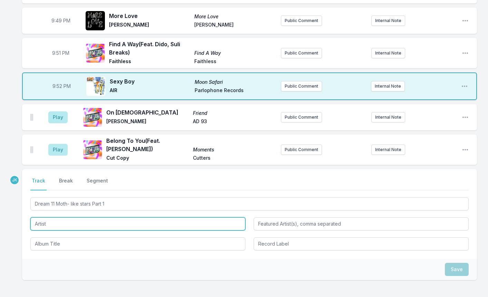
click at [40, 218] on input "Artist" at bounding box center [137, 224] width 215 height 13
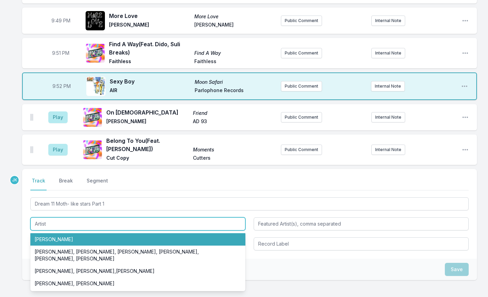
click at [56, 233] on li "Max Richter" at bounding box center [137, 239] width 215 height 12
type input "Max Richter"
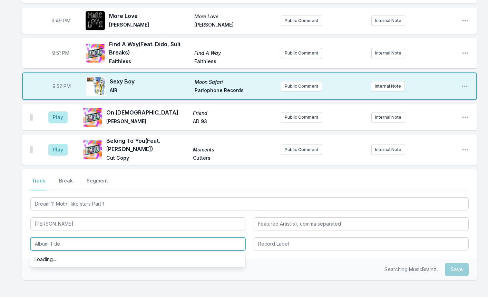
click at [51, 238] on input "Album Title" at bounding box center [137, 244] width 215 height 13
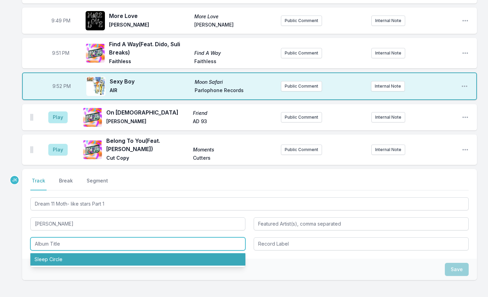
click at [50, 253] on li "Sleep Circle" at bounding box center [137, 259] width 215 height 12
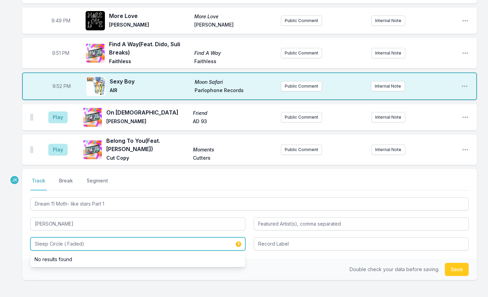
type input "Sleep Circle ( Faded)"
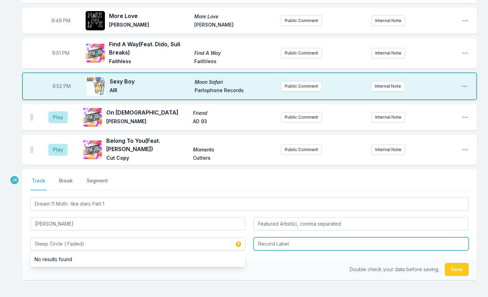
click at [272, 238] on input "Record Label" at bounding box center [361, 244] width 215 height 13
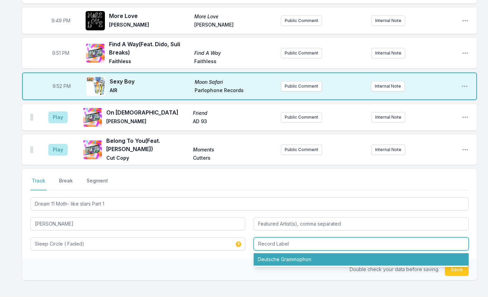
click at [290, 253] on li "Deutsche Grammophon" at bounding box center [361, 259] width 215 height 12
type input "Deutsche Grammophon"
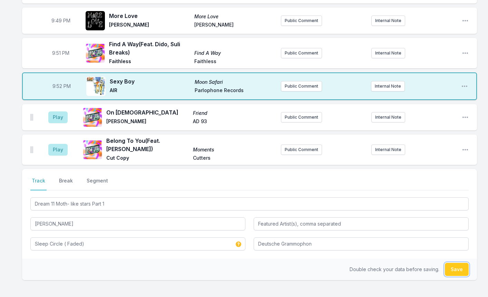
click at [459, 263] on button "Save" at bounding box center [457, 269] width 24 height 13
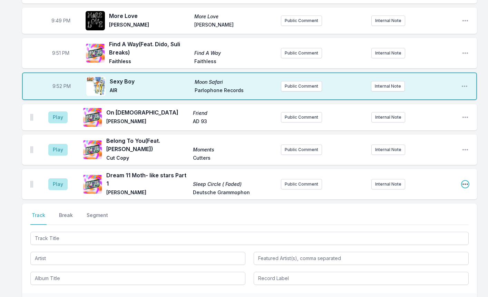
click at [467, 181] on icon "Open playlist item options" at bounding box center [465, 184] width 7 height 7
click at [410, 204] on button "Edit Track Details" at bounding box center [430, 210] width 77 height 12
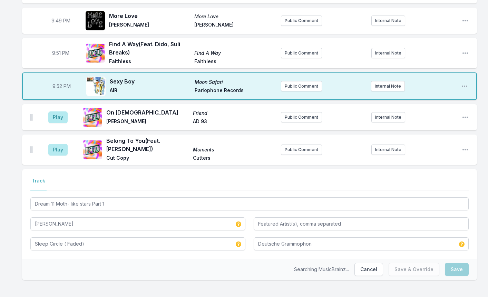
scroll to position [927, 0]
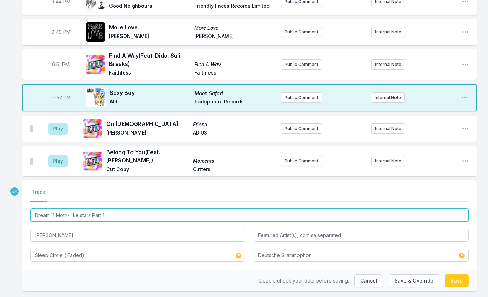
click at [70, 209] on input "Dream 11 Moth- like stars Part 1" at bounding box center [249, 215] width 439 height 13
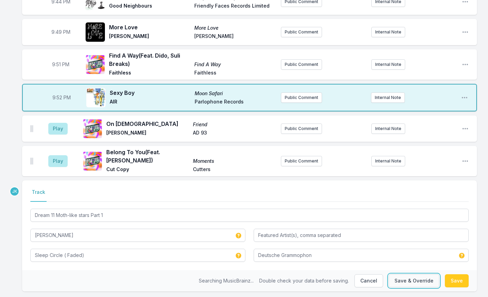
click at [418, 275] on button "Save & Override" at bounding box center [414, 281] width 51 height 13
type input "Dream 11 Moth- like stars Part 1"
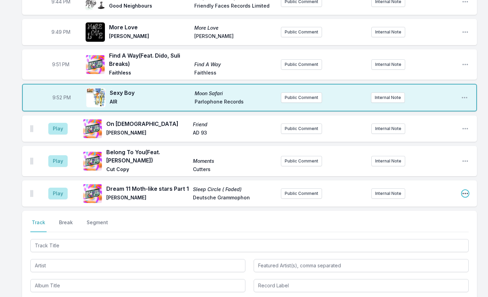
click at [466, 190] on icon "Open playlist item options" at bounding box center [465, 193] width 7 height 7
click at [421, 214] on button "Edit Track Details" at bounding box center [430, 220] width 77 height 12
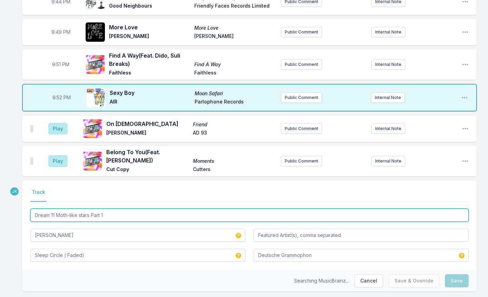
click at [56, 209] on input "Dream 11 Moth-like stars Part 1" at bounding box center [249, 215] width 439 height 13
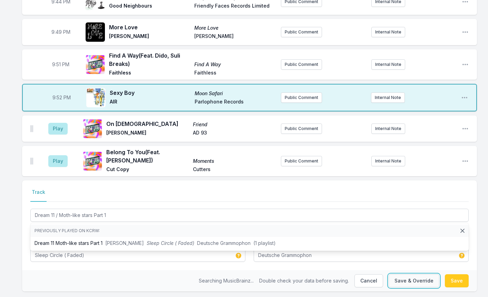
click at [426, 275] on button "Save & Override" at bounding box center [414, 281] width 51 height 13
type input "Dream 11 Moth-like stars Part 1"
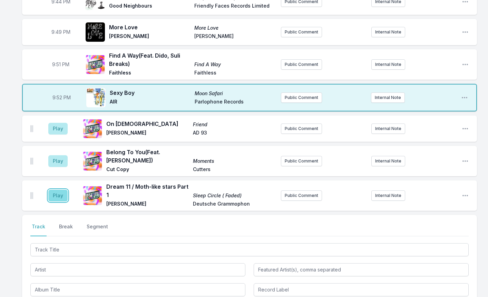
click at [61, 190] on button "Play" at bounding box center [57, 196] width 19 height 12
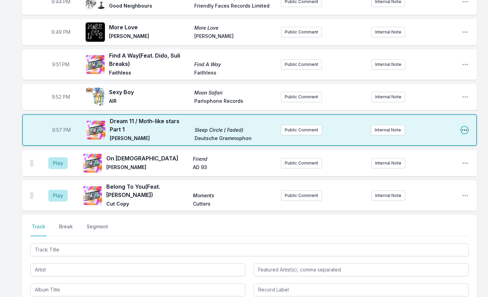
click at [464, 127] on icon "Open playlist item options" at bounding box center [464, 130] width 7 height 7
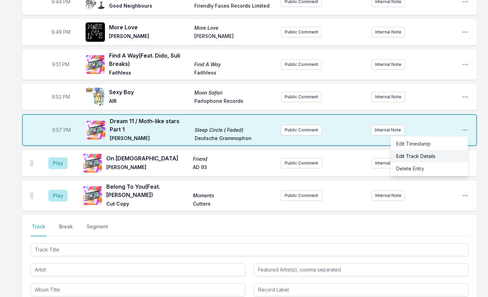
click at [415, 150] on button "Edit Track Details" at bounding box center [429, 156] width 77 height 12
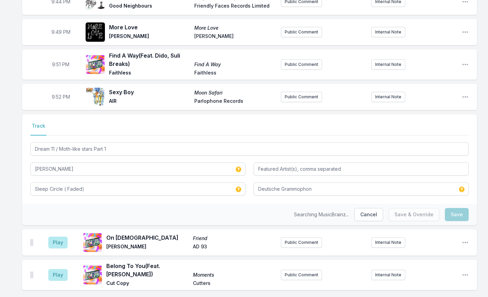
scroll to position [926, 0]
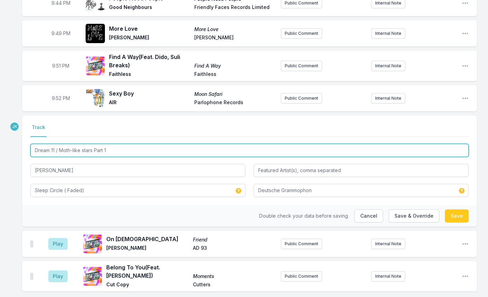
drag, startPoint x: 102, startPoint y: 133, endPoint x: 31, endPoint y: 128, distance: 70.6
click at [31, 144] on input "Dream 11 / Moth-like stars Part 1" at bounding box center [249, 150] width 439 height 13
paste input "Like Stars (Pt. 1)"
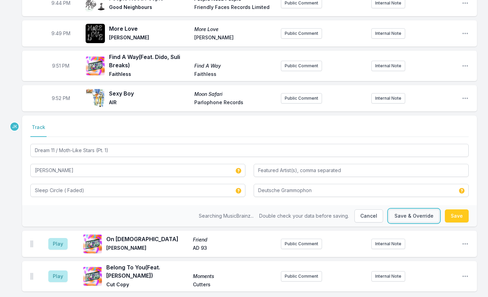
click at [419, 210] on button "Save & Override" at bounding box center [414, 216] width 51 height 13
type input "Dream 11 / Moth-like stars Part 1"
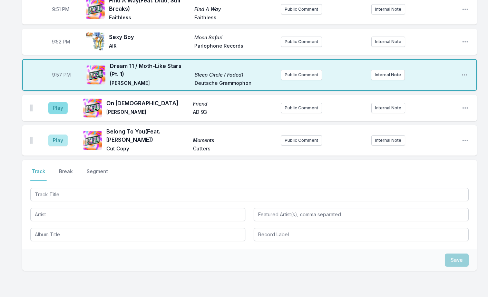
scroll to position [937, 0]
